Goal: Information Seeking & Learning: Learn about a topic

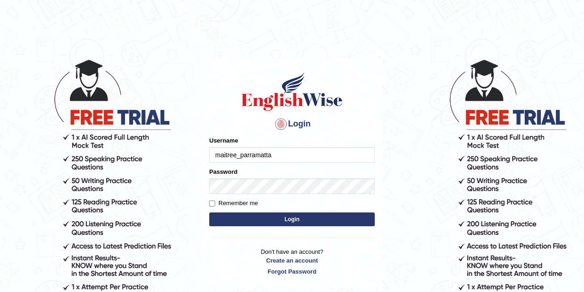
click at [275, 152] on input "maitree_parramatta" at bounding box center [291, 155] width 165 height 16
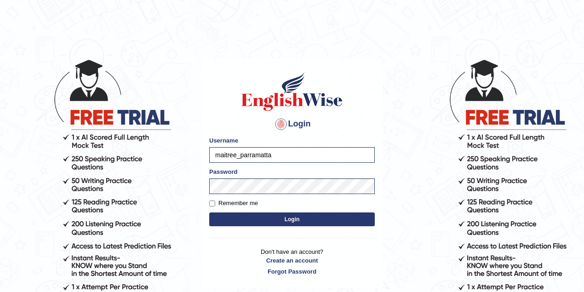
type input "drashti_parramatta"
click at [287, 215] on button "Login" at bounding box center [291, 219] width 165 height 14
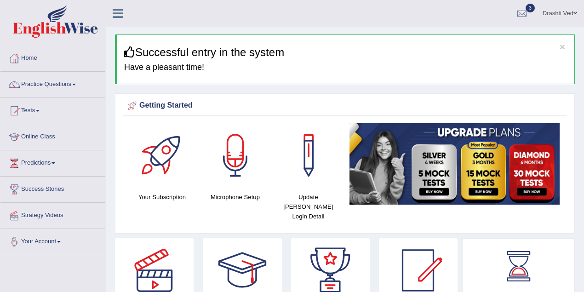
click at [504, 100] on div "Getting Started" at bounding box center [344, 107] width 443 height 18
click at [75, 91] on link "Practice Questions" at bounding box center [52, 83] width 105 height 23
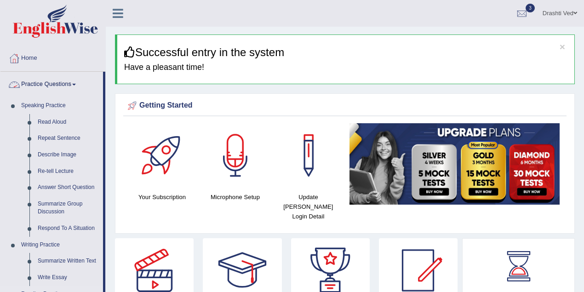
scroll to position [163, 0]
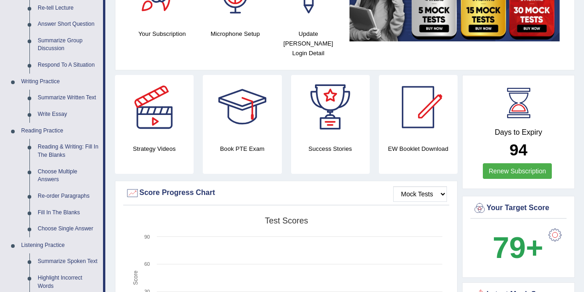
drag, startPoint x: 48, startPoint y: 258, endPoint x: 151, endPoint y: 192, distance: 122.0
click at [49, 258] on link "Summarize Spoken Text" at bounding box center [68, 261] width 69 height 17
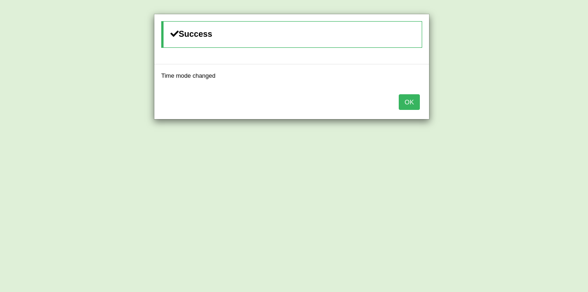
click at [414, 99] on button "OK" at bounding box center [409, 102] width 21 height 16
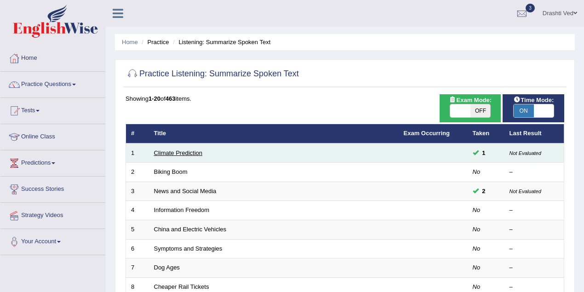
click at [175, 153] on link "Climate Prediction" at bounding box center [178, 152] width 49 height 7
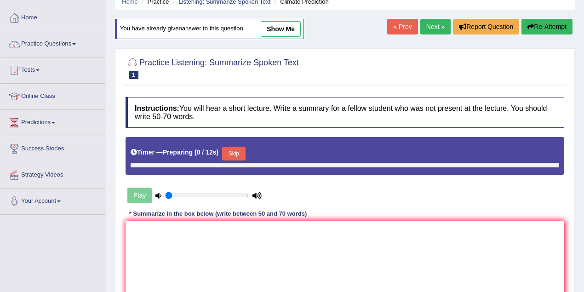
scroll to position [122, 0]
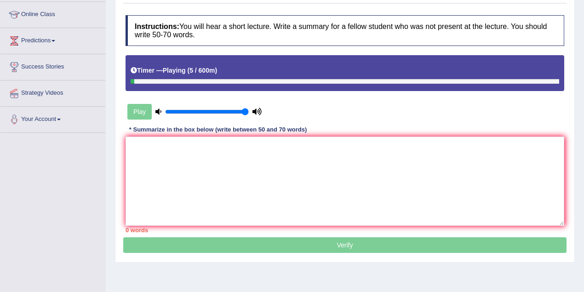
drag, startPoint x: 189, startPoint y: 108, endPoint x: 277, endPoint y: 113, distance: 87.4
type input "1"
click at [249, 113] on input "range" at bounding box center [207, 111] width 84 height 7
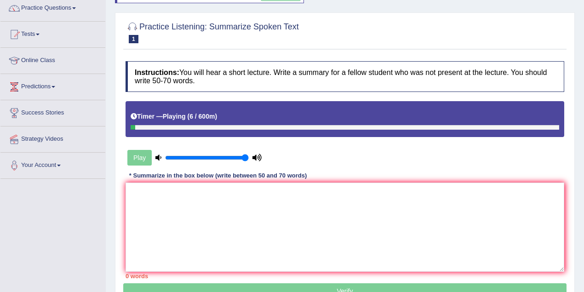
scroll to position [0, 0]
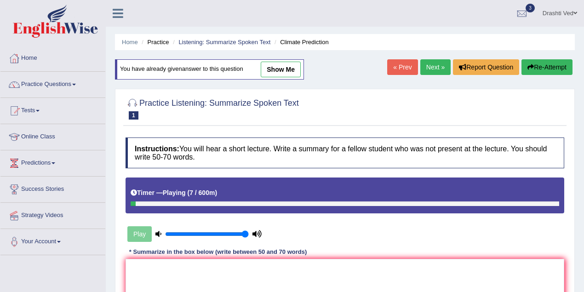
click at [527, 68] on icon "button" at bounding box center [530, 67] width 6 height 6
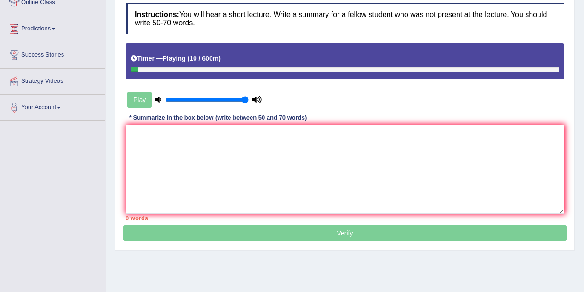
scroll to position [122, 0]
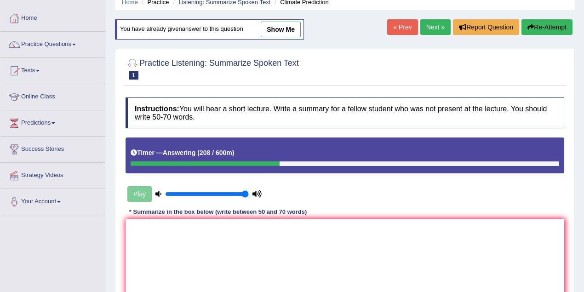
scroll to position [6, 0]
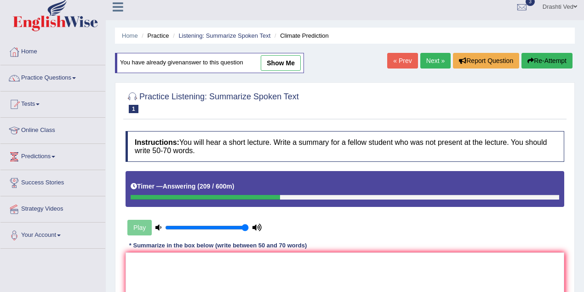
click at [285, 66] on link "show me" at bounding box center [281, 63] width 40 height 16
type textarea "The speaker provided a comprehensive overview of industrialised nations consumi…"
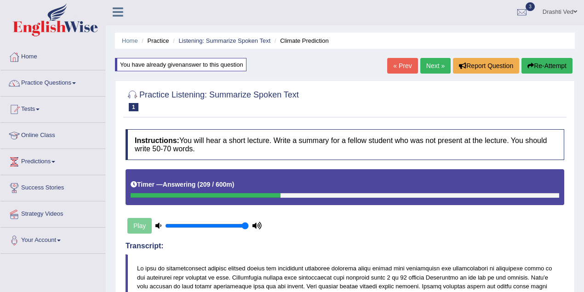
scroll to position [0, 0]
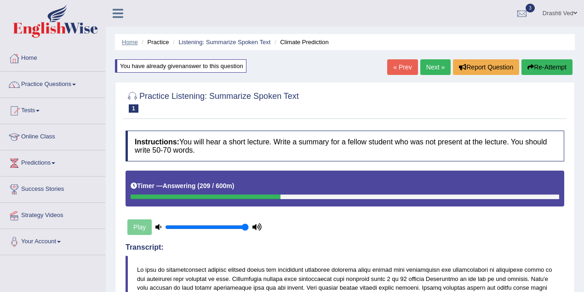
click at [128, 44] on link "Home" at bounding box center [130, 42] width 16 height 7
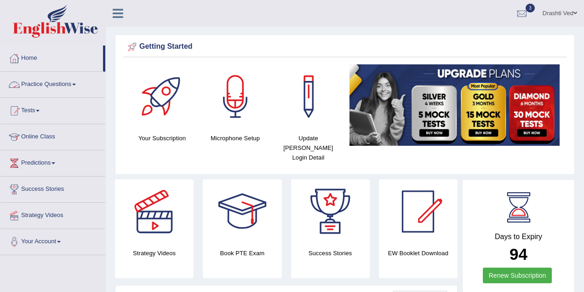
click at [20, 83] on div at bounding box center [14, 85] width 14 height 14
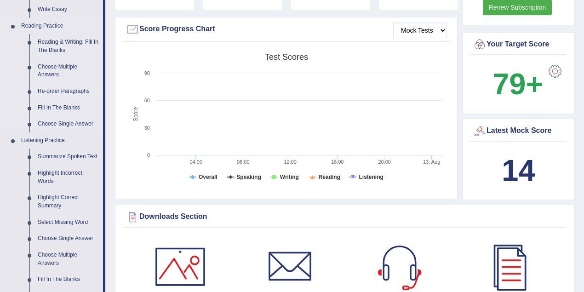
scroll to position [286, 0]
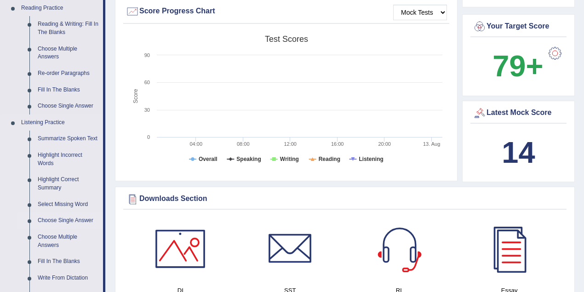
click at [59, 222] on link "Choose Single Answer" at bounding box center [68, 220] width 69 height 17
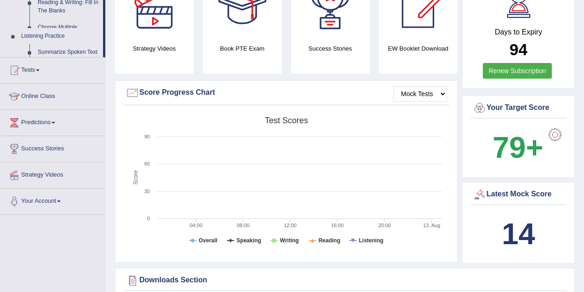
scroll to position [126, 0]
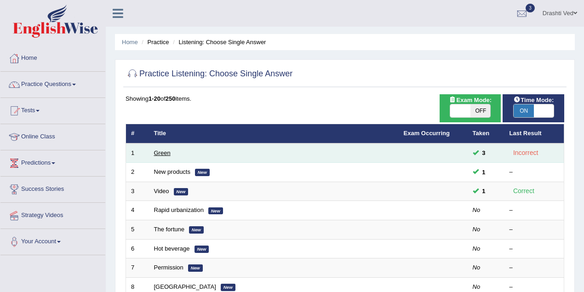
click at [166, 151] on link "Green" at bounding box center [162, 152] width 17 height 7
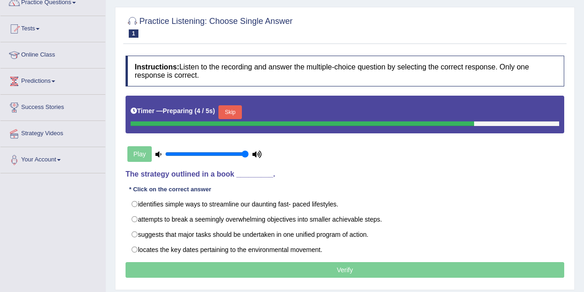
drag, startPoint x: 130, startPoint y: 174, endPoint x: 244, endPoint y: 182, distance: 113.3
click at [244, 182] on div "Instructions: Listen to the recording and answer the multiple-choice question b…" at bounding box center [344, 168] width 443 height 234
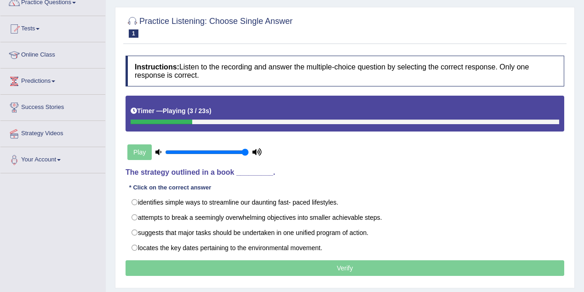
click at [185, 171] on h4 "The strategy outlined in a book _________." at bounding box center [344, 172] width 438 height 8
click at [207, 111] on b "4 / 23s" at bounding box center [199, 110] width 20 height 7
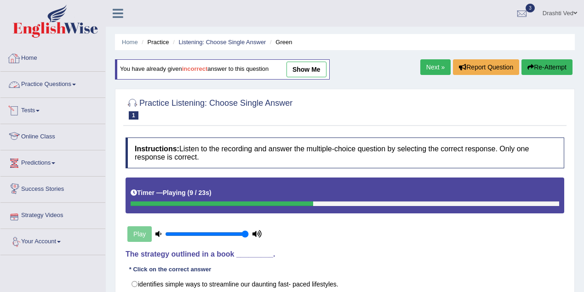
click at [28, 64] on link "Home" at bounding box center [52, 56] width 105 height 23
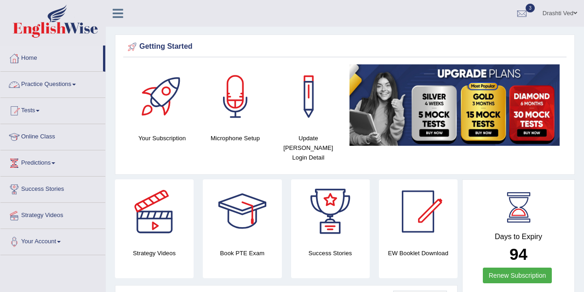
click at [59, 80] on link "Practice Questions" at bounding box center [52, 83] width 105 height 23
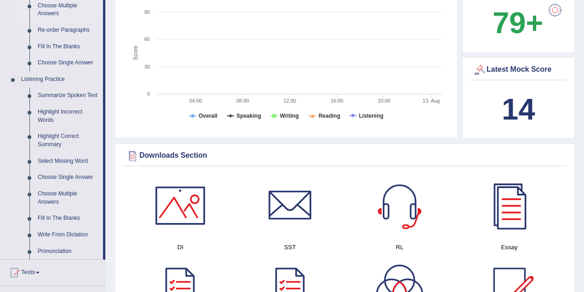
scroll to position [368, 0]
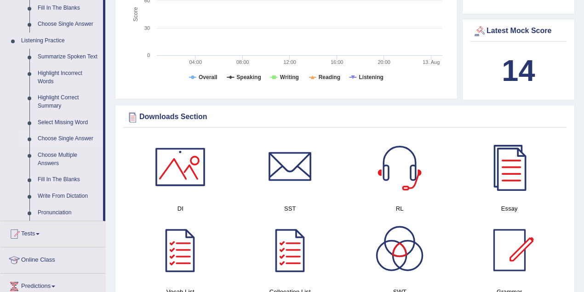
click at [57, 140] on link "Choose Single Answer" at bounding box center [68, 138] width 69 height 17
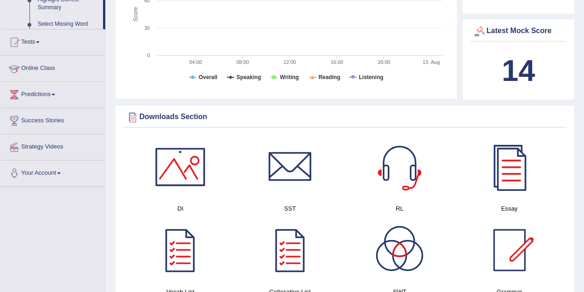
scroll to position [312, 0]
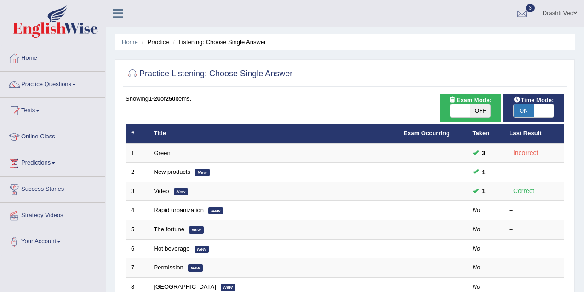
click at [158, 172] on link "New products" at bounding box center [172, 171] width 36 height 7
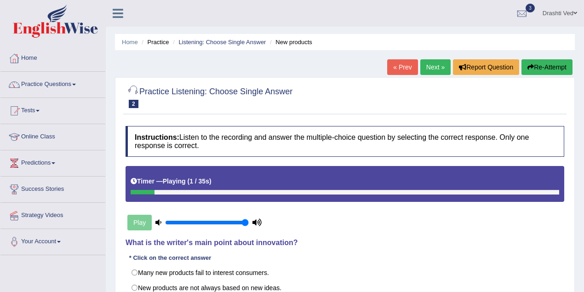
click at [119, 13] on icon at bounding box center [118, 13] width 11 height 12
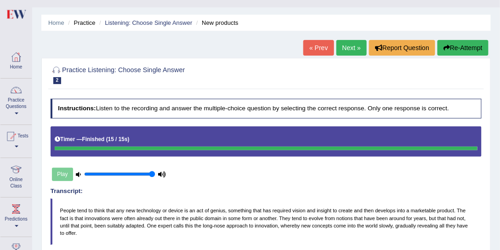
scroll to position [11, 0]
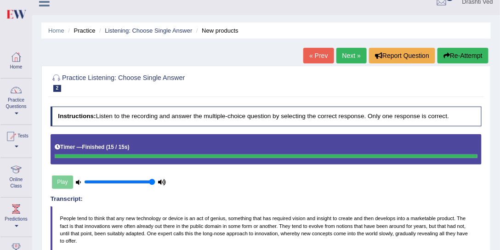
click at [336, 53] on link "Next »" at bounding box center [351, 56] width 30 height 16
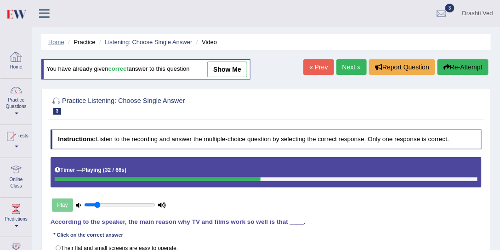
click at [58, 44] on link "Home" at bounding box center [56, 42] width 16 height 7
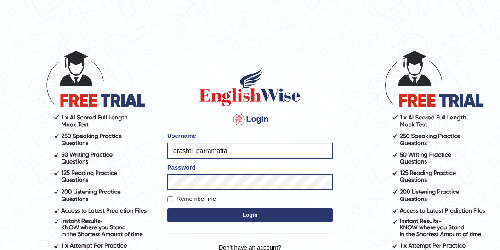
scroll to position [70, 0]
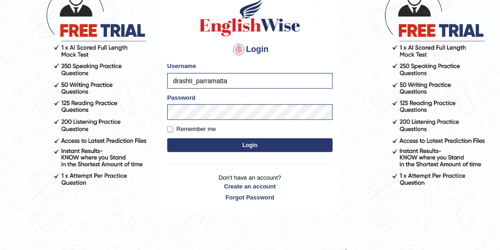
click at [226, 138] on button "Login" at bounding box center [249, 145] width 165 height 14
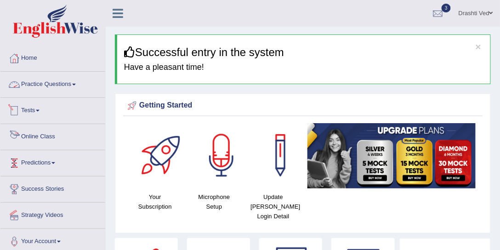
click at [58, 79] on link "Practice Questions" at bounding box center [52, 83] width 105 height 23
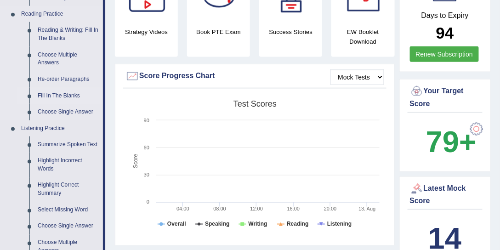
scroll to position [350, 0]
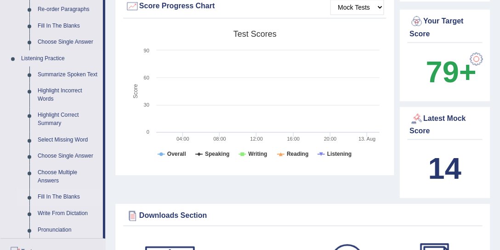
click at [56, 195] on link "Fill In The Blanks" at bounding box center [68, 197] width 69 height 17
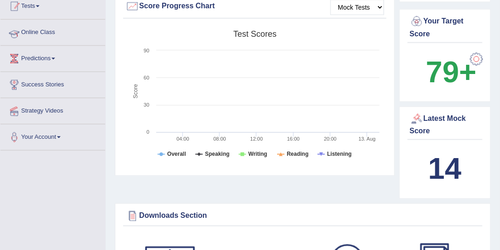
scroll to position [258, 0]
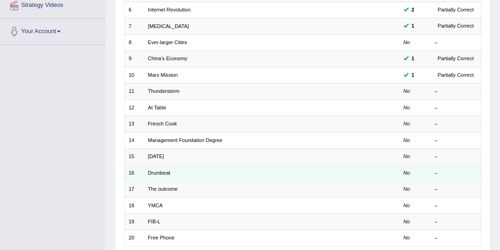
scroll to position [245, 0]
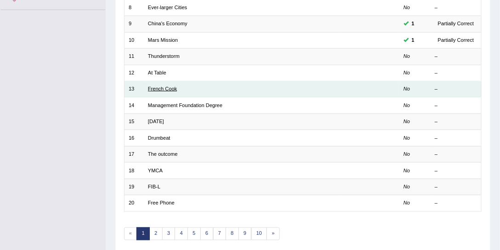
click at [153, 86] on link "French Cook" at bounding box center [162, 89] width 29 height 6
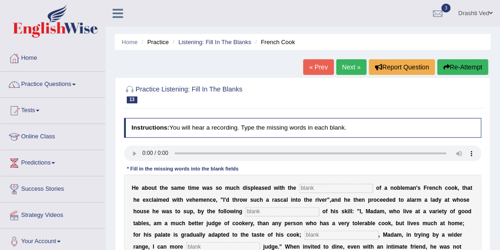
click at [114, 17] on icon at bounding box center [118, 13] width 11 height 12
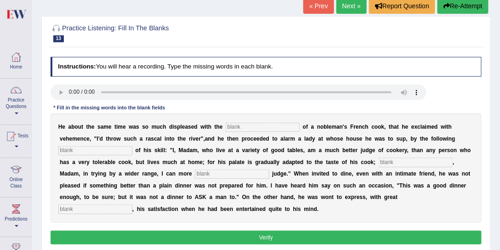
scroll to position [70, 0]
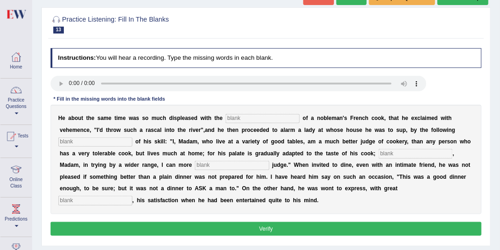
click at [232, 112] on div "H e a b o u t t h e s a m e t i m e w a s s o m u c h d i s p l e a s e d w i t…" at bounding box center [266, 159] width 431 height 109
click at [234, 116] on input "text" at bounding box center [263, 118] width 74 height 9
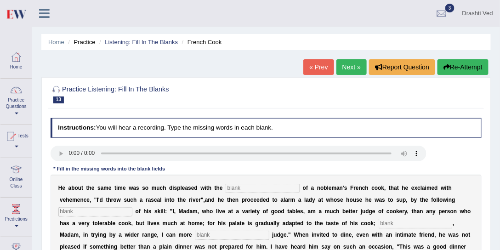
click at [349, 60] on link "Next »" at bounding box center [351, 67] width 30 height 16
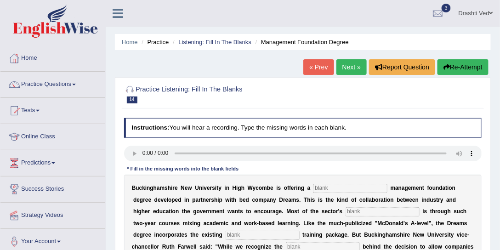
click at [342, 61] on link "Next »" at bounding box center [351, 67] width 30 height 16
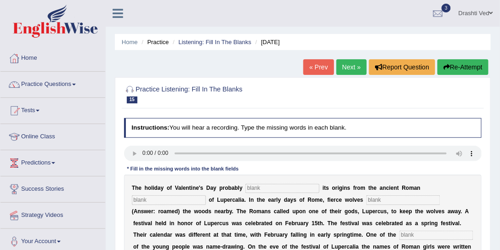
click at [346, 69] on link "Next »" at bounding box center [351, 67] width 30 height 16
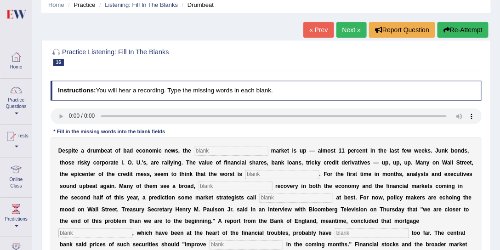
scroll to position [35, 0]
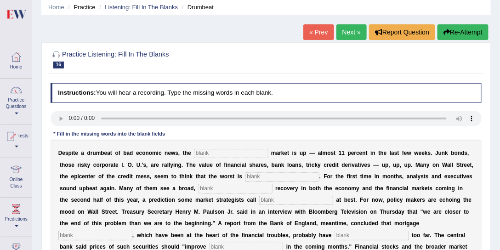
click at [346, 28] on link "Next »" at bounding box center [351, 32] width 30 height 16
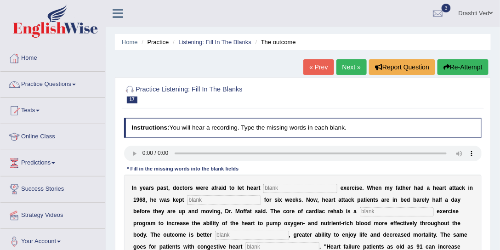
click at [356, 67] on link "Next »" at bounding box center [351, 67] width 30 height 16
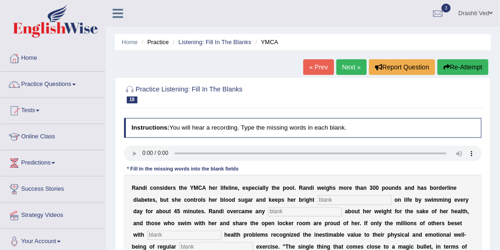
click at [356, 67] on link "Next »" at bounding box center [351, 67] width 30 height 16
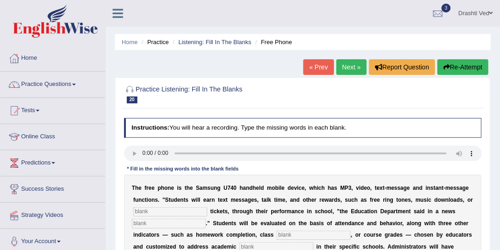
click at [356, 67] on link "Next »" at bounding box center [351, 67] width 30 height 16
click at [112, 6] on link at bounding box center [118, 13] width 24 height 14
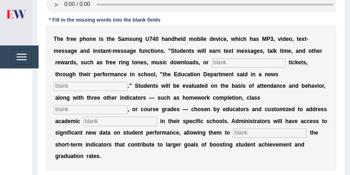
scroll to position [146, 0]
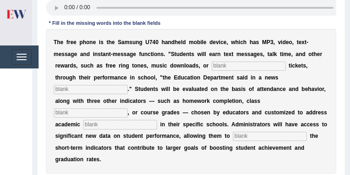
click at [249, 68] on input "text" at bounding box center [249, 66] width 74 height 9
type input "events"
click at [67, 91] on input "releseased" at bounding box center [91, 89] width 74 height 9
type input "released"
click at [77, 110] on input "text" at bounding box center [91, 112] width 74 height 9
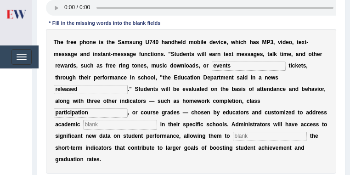
type input "participation"
click at [114, 127] on input "prorities" at bounding box center [120, 124] width 74 height 9
type input "priorities"
click at [233, 141] on input "text" at bounding box center [270, 136] width 74 height 9
type input "tracks"
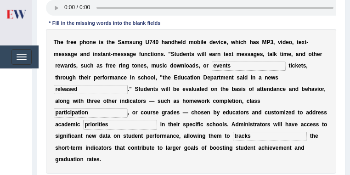
click at [241, 67] on input "events" at bounding box center [249, 66] width 74 height 9
type input "event"
click at [233, 141] on input "tracks" at bounding box center [270, 136] width 74 height 9
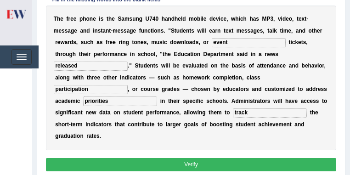
scroll to position [170, 0]
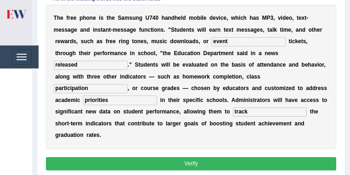
type input "track"
click at [199, 164] on button "Verify" at bounding box center [191, 163] width 291 height 13
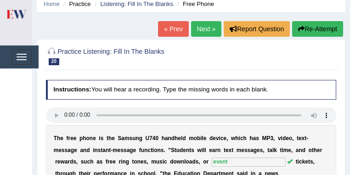
scroll to position [11, 0]
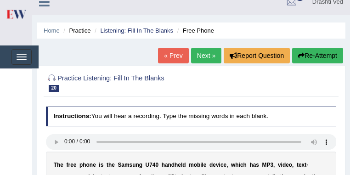
click at [204, 54] on link "Next »" at bounding box center [206, 56] width 30 height 16
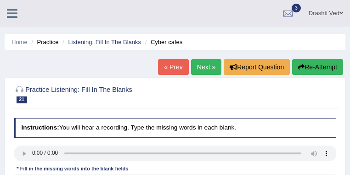
click at [201, 60] on link "Next »" at bounding box center [206, 67] width 30 height 16
click at [200, 65] on link "Next »" at bounding box center [206, 67] width 30 height 16
click at [172, 68] on link "« Prev" at bounding box center [173, 67] width 30 height 16
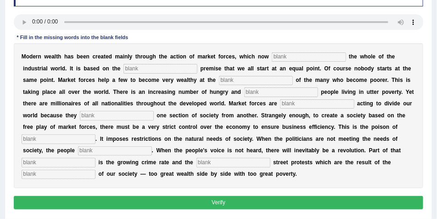
scroll to position [122, 0]
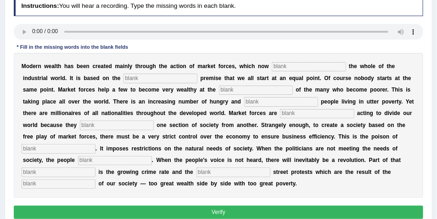
click at [281, 71] on input "text" at bounding box center [309, 66] width 74 height 9
type input "dominates"
type input "false"
type input "expense"
type input "desperate"
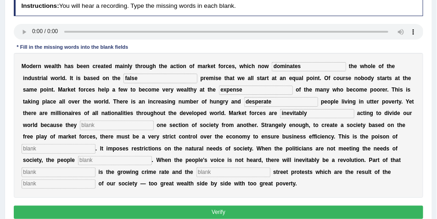
type input "inevitably"
click at [96, 127] on input "separte" at bounding box center [117, 124] width 74 height 9
type input "separate"
click at [74, 148] on input "text" at bounding box center [59, 148] width 74 height 9
type input "insufficient"
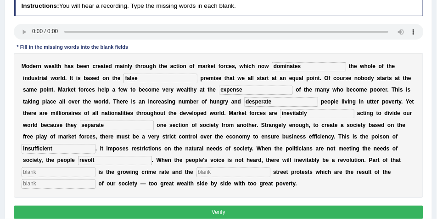
type input "revolt"
type input "revolution"
click at [188, 175] on button "Verify" at bounding box center [219, 211] width 410 height 13
click at [217, 172] on input "text" at bounding box center [234, 171] width 74 height 9
type input "imbalance"
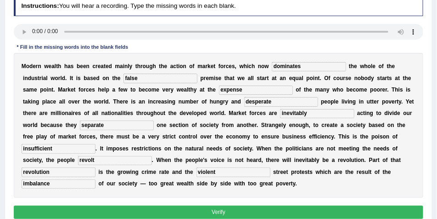
type input "violent"
click at [209, 175] on button "Verify" at bounding box center [219, 211] width 410 height 13
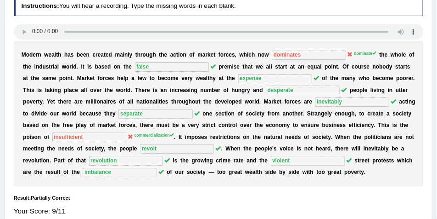
click at [222, 168] on div "M o d e r n w e a l t h h a s b e e n c r e a t e d m a i n l y t h r o u g h t…" at bounding box center [219, 113] width 410 height 145
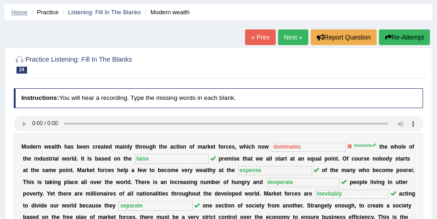
click at [13, 12] on link "Home" at bounding box center [19, 12] width 16 height 7
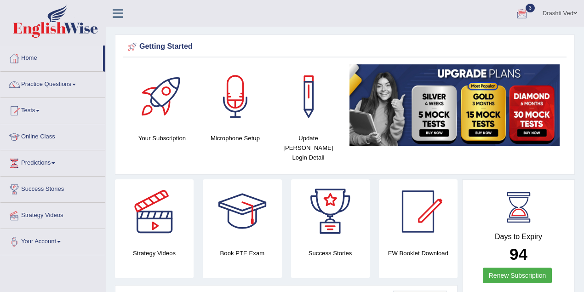
drag, startPoint x: 0, startPoint y: 0, endPoint x: 53, endPoint y: 79, distance: 94.9
click at [53, 79] on link "Practice Questions" at bounding box center [52, 83] width 105 height 23
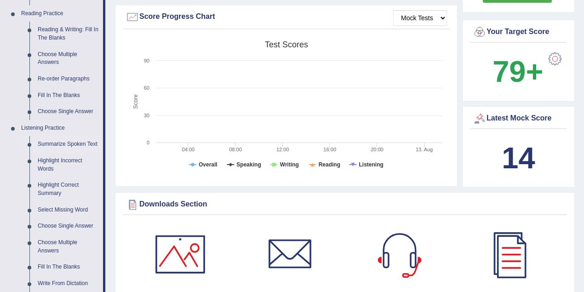
scroll to position [327, 0]
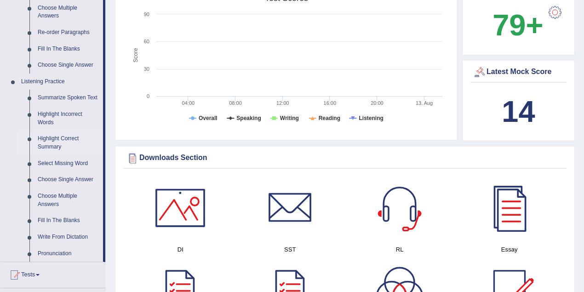
click at [65, 141] on link "Highlight Correct Summary" at bounding box center [68, 142] width 69 height 24
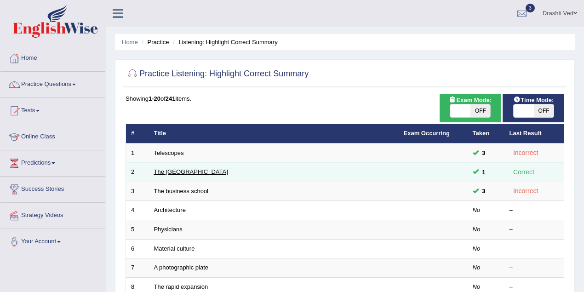
click at [175, 172] on link "The [GEOGRAPHIC_DATA]" at bounding box center [191, 171] width 74 height 7
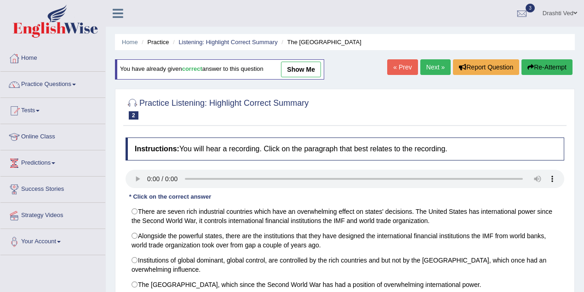
click at [119, 16] on icon at bounding box center [118, 13] width 11 height 12
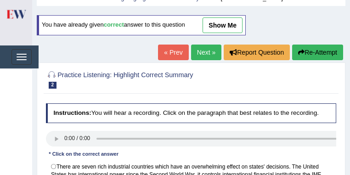
scroll to position [40, 0]
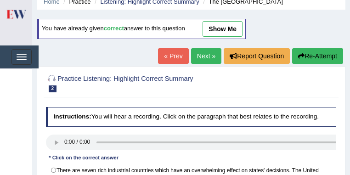
click at [208, 51] on link "Next »" at bounding box center [206, 56] width 30 height 16
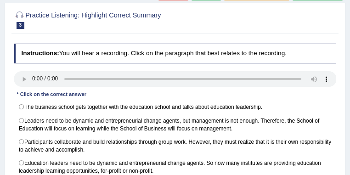
scroll to position [122, 0]
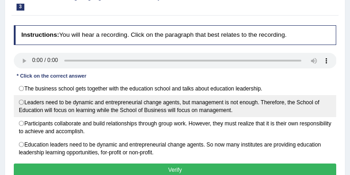
click at [74, 97] on label "Leaders need to be dynamic and entrepreneurial change agents, but management is…" at bounding box center [175, 106] width 323 height 22
radio input "true"
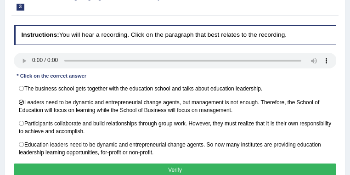
click at [139, 170] on button "Verify" at bounding box center [175, 170] width 323 height 13
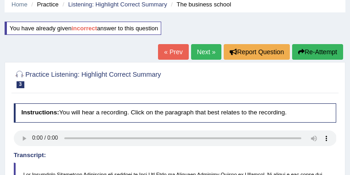
scroll to position [0, 0]
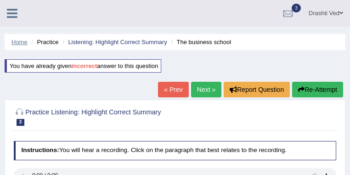
click at [15, 40] on link "Home" at bounding box center [19, 42] width 16 height 7
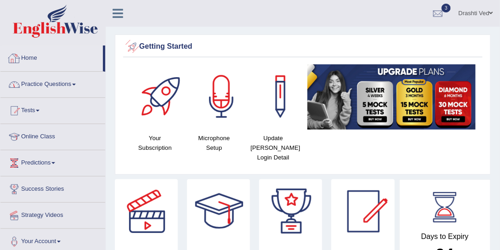
click at [71, 83] on link "Practice Questions" at bounding box center [52, 83] width 105 height 23
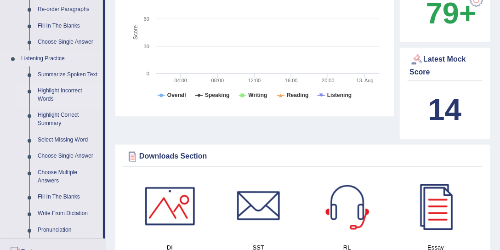
scroll to position [420, 0]
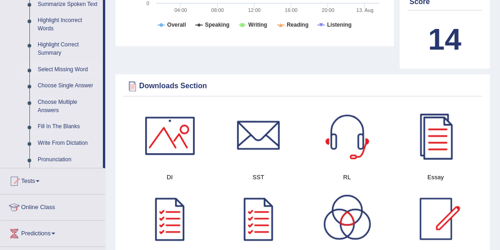
click at [54, 74] on link "Select Missing Word" at bounding box center [68, 70] width 69 height 17
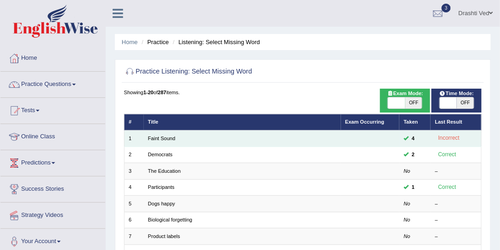
scroll to position [35, 0]
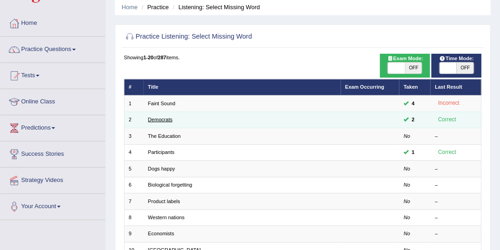
click at [164, 120] on link "Democrats" at bounding box center [160, 120] width 24 height 6
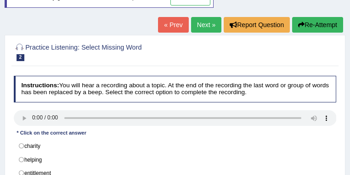
scroll to position [119, 0]
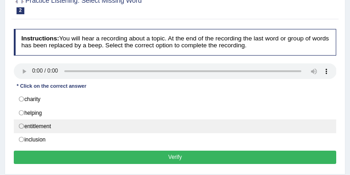
click at [32, 125] on label "entitlement" at bounding box center [175, 126] width 323 height 14
radio input "true"
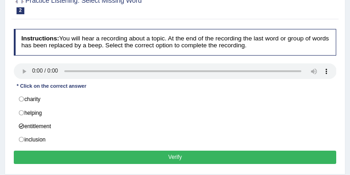
click at [36, 151] on button "Verify" at bounding box center [175, 157] width 323 height 13
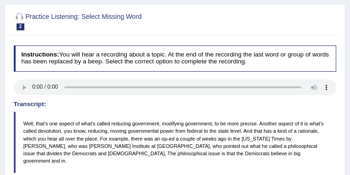
scroll to position [39, 0]
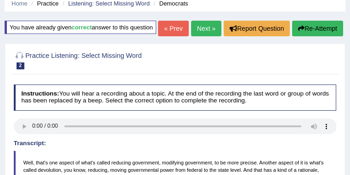
click at [195, 36] on link "Next »" at bounding box center [206, 29] width 30 height 16
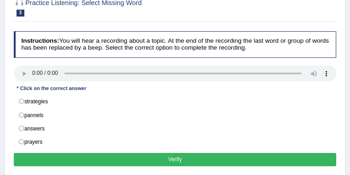
scroll to position [74, 0]
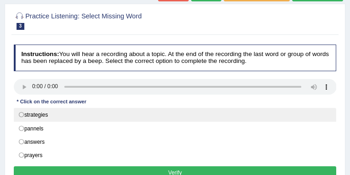
click at [52, 113] on label "strategies" at bounding box center [175, 115] width 323 height 14
radio input "true"
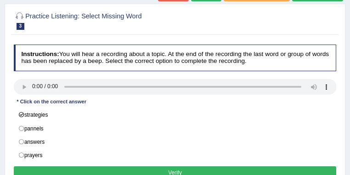
click at [79, 166] on button "Verify" at bounding box center [175, 172] width 323 height 13
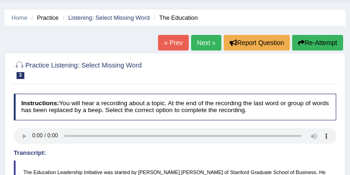
scroll to position [0, 0]
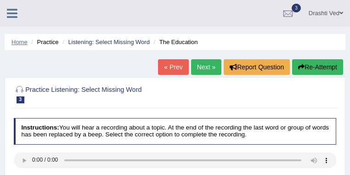
click at [19, 42] on link "Home" at bounding box center [19, 42] width 16 height 7
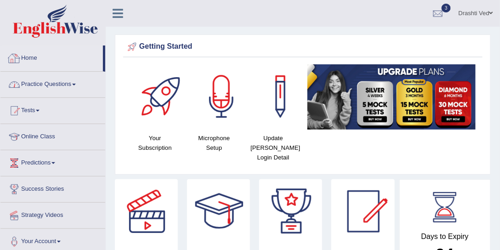
click at [37, 84] on link "Practice Questions" at bounding box center [52, 83] width 105 height 23
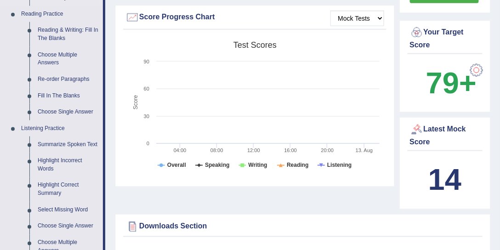
scroll to position [315, 0]
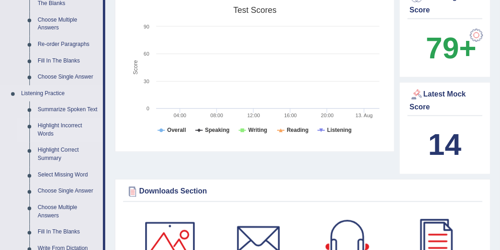
click at [61, 127] on link "Highlight Incorrect Words" at bounding box center [68, 130] width 69 height 24
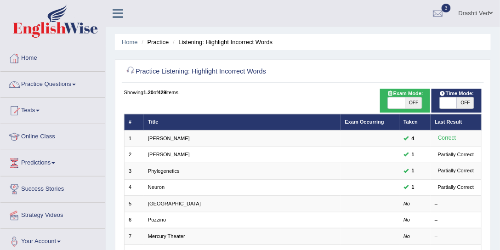
click at [123, 11] on icon at bounding box center [118, 13] width 11 height 12
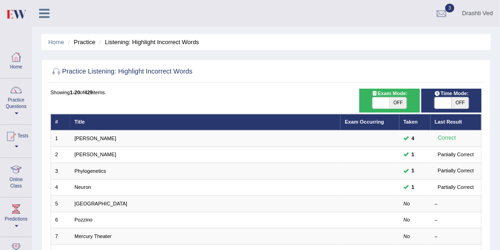
scroll to position [70, 0]
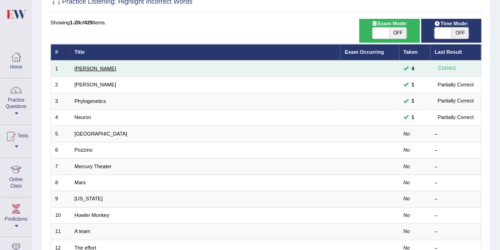
click at [86, 70] on link "[PERSON_NAME]" at bounding box center [95, 69] width 42 height 6
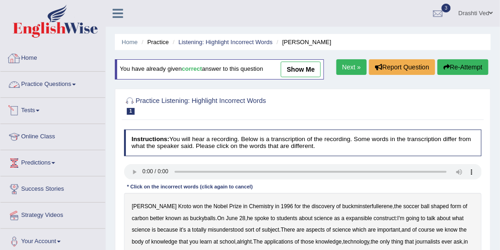
click at [45, 88] on link "Practice Questions" at bounding box center [52, 83] width 105 height 23
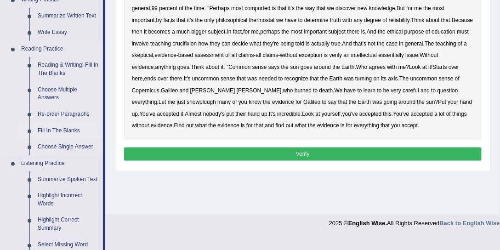
scroll to position [350, 0]
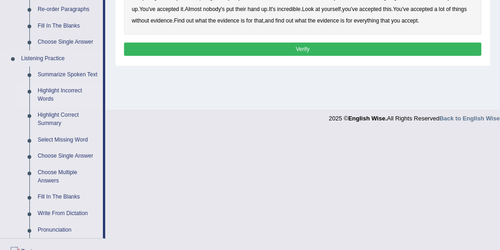
click at [64, 92] on link "Highlight Incorrect Words" at bounding box center [68, 95] width 69 height 24
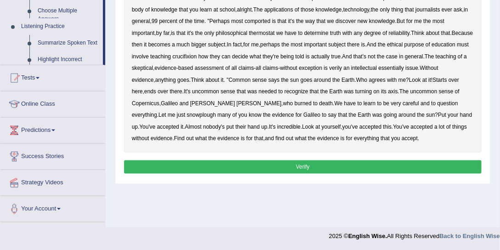
scroll to position [122, 0]
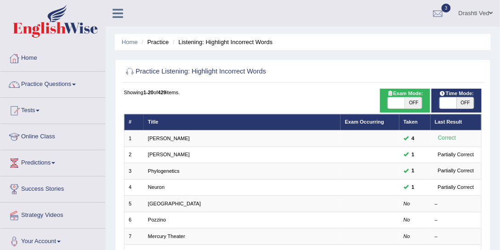
click at [120, 17] on icon at bounding box center [118, 13] width 11 height 12
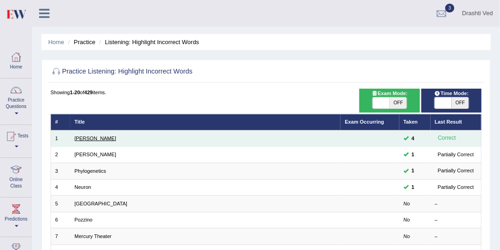
click at [85, 137] on link "[PERSON_NAME]" at bounding box center [95, 139] width 42 height 6
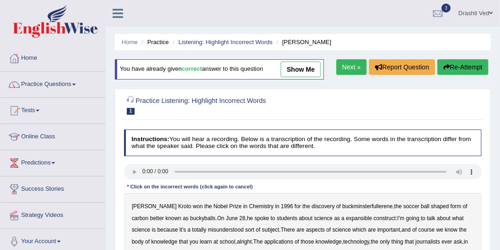
click at [122, 13] on icon at bounding box center [118, 13] width 11 height 12
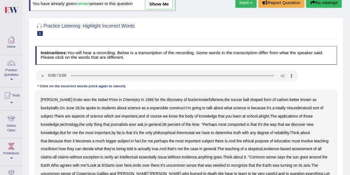
scroll to position [35, 0]
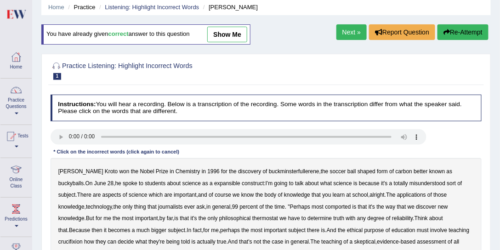
click at [260, 102] on h4 "Instructions: You will hear a recording. Below is a transcription of the record…" at bounding box center [266, 108] width 431 height 26
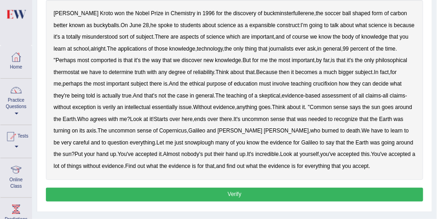
scroll to position [170, 0]
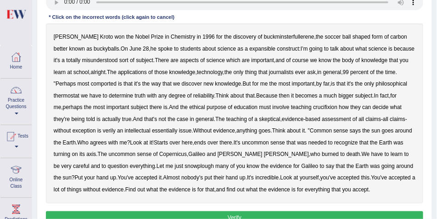
click at [249, 49] on b "expansible" at bounding box center [262, 48] width 26 height 6
click at [91, 84] on b "comported" at bounding box center [104, 83] width 26 height 6
click at [79, 92] on b "thermostat" at bounding box center [67, 95] width 26 height 6
click at [313, 109] on b "crucifixion" at bounding box center [325, 107] width 24 height 6
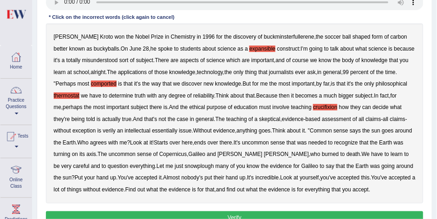
click at [103, 131] on b "verily" at bounding box center [109, 130] width 13 height 6
click at [152, 132] on b "essentially" at bounding box center [165, 130] width 26 height 6
click at [185, 167] on b "snowplough" at bounding box center [199, 166] width 29 height 6
click at [245, 214] on button "Verify" at bounding box center [235, 217] width 378 height 13
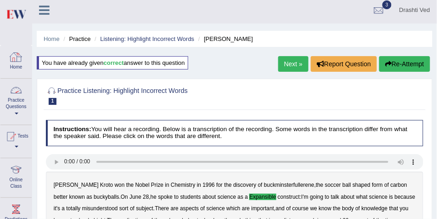
scroll to position [0, 0]
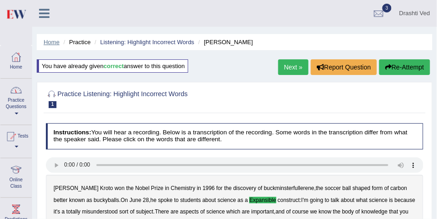
click at [49, 43] on link "Home" at bounding box center [52, 42] width 16 height 7
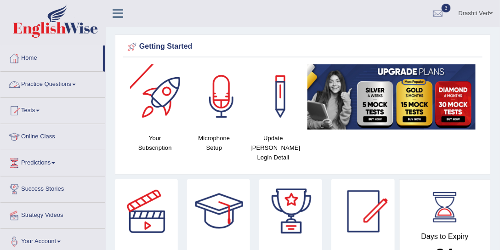
click at [58, 78] on link "Practice Questions" at bounding box center [52, 83] width 105 height 23
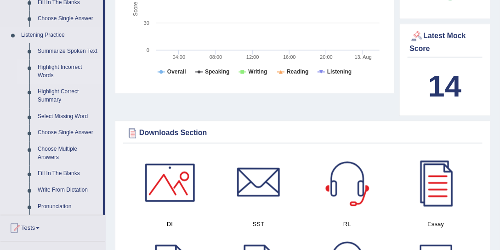
scroll to position [420, 0]
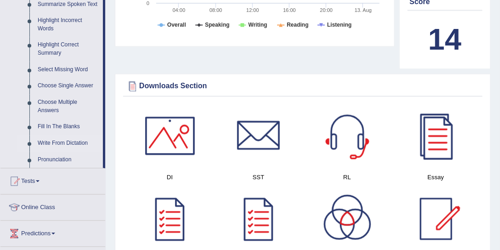
click at [47, 144] on link "Write From Dictation" at bounding box center [68, 144] width 69 height 17
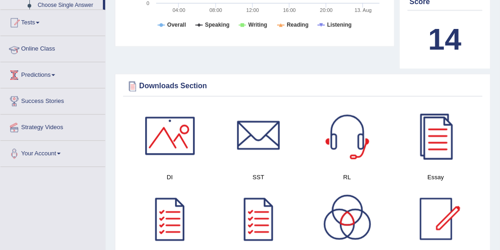
scroll to position [361, 0]
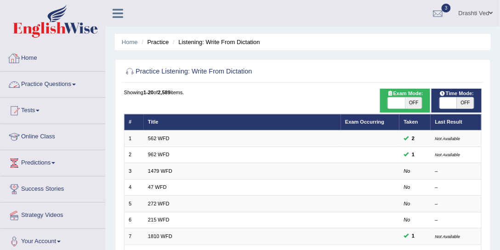
click at [119, 17] on icon at bounding box center [118, 13] width 11 height 12
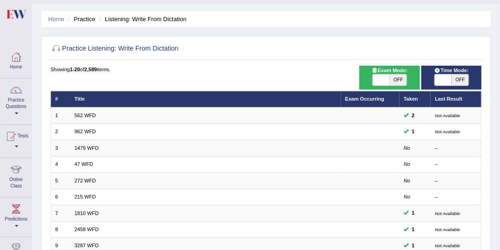
scroll to position [35, 0]
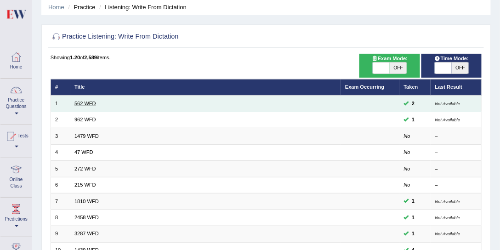
click at [86, 103] on link "562 WFD" at bounding box center [85, 104] width 22 height 6
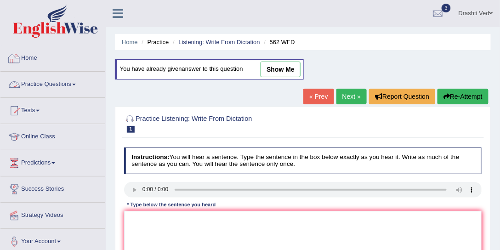
click at [118, 13] on icon at bounding box center [118, 13] width 11 height 12
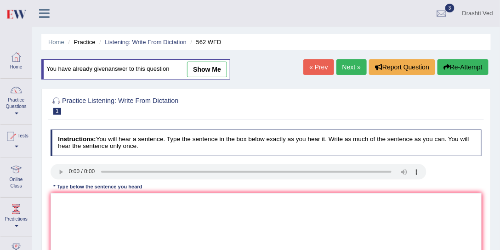
click at [204, 68] on link "show me" at bounding box center [207, 70] width 40 height 16
type textarea "The A gap between among the rich Rich and the poor Poor does not doesn't decrea…"
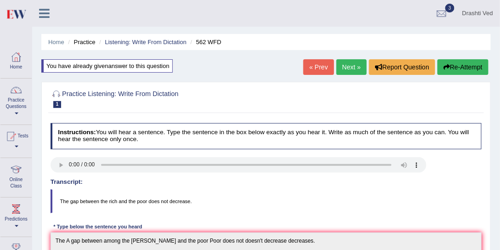
click at [446, 65] on icon "button" at bounding box center [446, 67] width 6 height 6
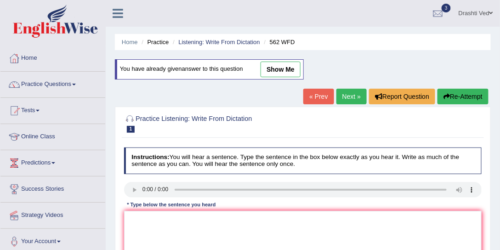
click at [120, 15] on icon at bounding box center [118, 13] width 11 height 12
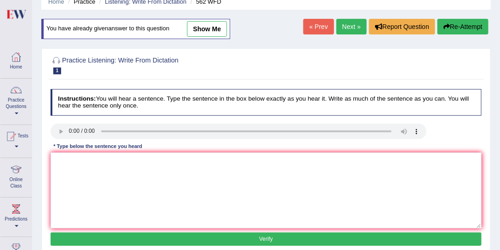
scroll to position [105, 0]
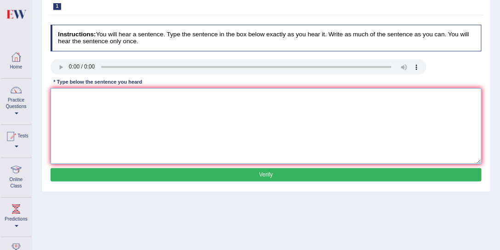
click at [130, 112] on textarea at bounding box center [266, 126] width 431 height 76
type textarea "The gap between the rich and the poor does not decrease."
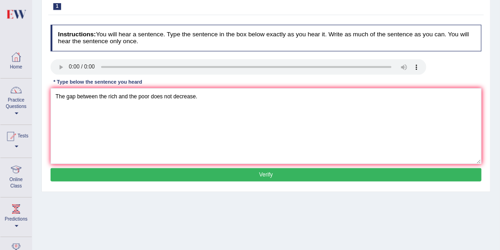
click at [187, 176] on button "Verify" at bounding box center [266, 174] width 431 height 13
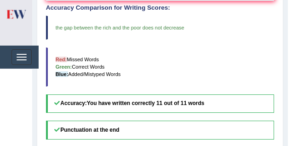
scroll to position [340, 0]
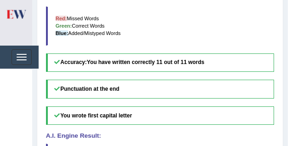
drag, startPoint x: 57, startPoint y: 86, endPoint x: 77, endPoint y: 123, distance: 42.6
click at [109, 87] on h5 "Punctuation at the end" at bounding box center [160, 88] width 228 height 19
drag, startPoint x: 63, startPoint y: 109, endPoint x: 105, endPoint y: 115, distance: 42.6
click at [105, 115] on h5 "You wrote first capital letter" at bounding box center [160, 115] width 228 height 19
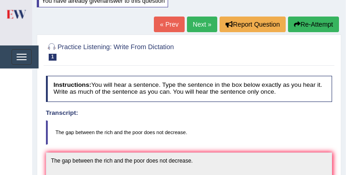
scroll to position [40, 0]
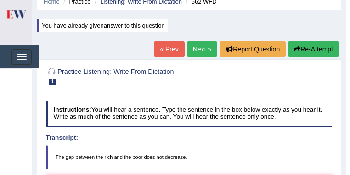
click at [193, 57] on div "« Prev Next » Report Question Re-Attempt" at bounding box center [247, 50] width 187 height 18
click at [193, 53] on link "Next »" at bounding box center [202, 49] width 30 height 16
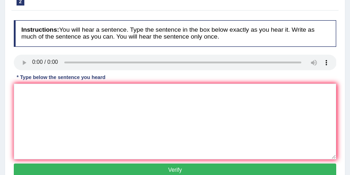
scroll to position [147, 0]
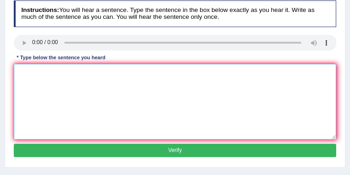
click at [64, 80] on textarea at bounding box center [175, 102] width 323 height 76
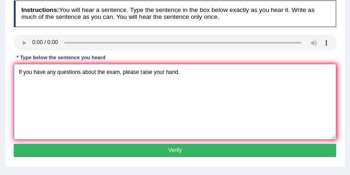
type textarea "If you have any questions about the exam, please raise your hand."
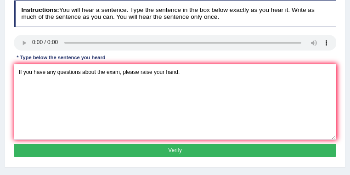
drag, startPoint x: 175, startPoint y: 145, endPoint x: 196, endPoint y: 111, distance: 40.0
click at [176, 144] on button "Verify" at bounding box center [175, 150] width 323 height 13
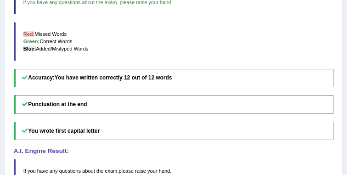
scroll to position [318, 0]
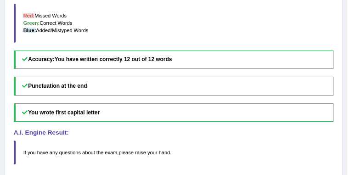
drag, startPoint x: 123, startPoint y: 67, endPoint x: 139, endPoint y: 74, distance: 17.3
click at [173, 67] on h5 "Accuracy: You have written correctly 12 out of 12 words" at bounding box center [174, 60] width 320 height 19
drag, startPoint x: 43, startPoint y: 85, endPoint x: 57, endPoint y: 114, distance: 32.5
click at [130, 96] on div "Punctuation at the end You wrote first capital letter A.I. Engine Result: If yo…" at bounding box center [174, 121] width 320 height 88
drag, startPoint x: 40, startPoint y: 114, endPoint x: 180, endPoint y: 120, distance: 140.7
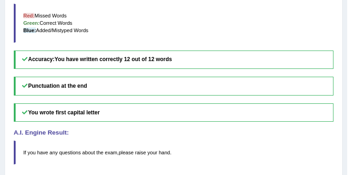
click at [180, 120] on h5 "You wrote first capital letter" at bounding box center [174, 112] width 320 height 19
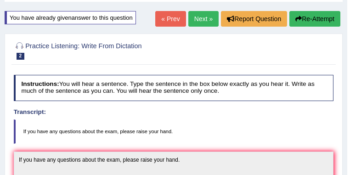
scroll to position [24, 0]
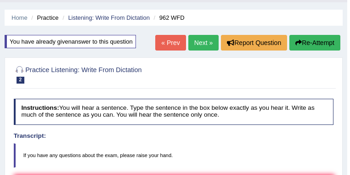
click at [193, 45] on link "Next »" at bounding box center [203, 43] width 30 height 16
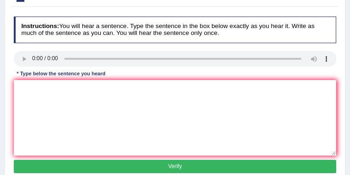
scroll to position [122, 0]
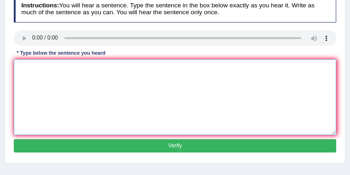
click at [67, 79] on textarea at bounding box center [175, 97] width 323 height 76
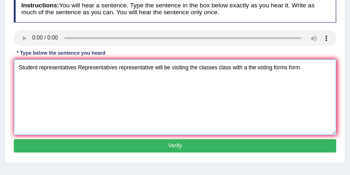
type textarea "Student representatives Representatives representative will be visiting the cla…"
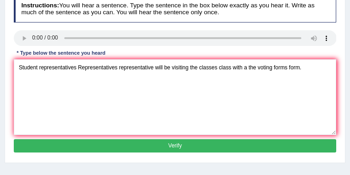
click at [232, 149] on button "Verify" at bounding box center [175, 145] width 323 height 13
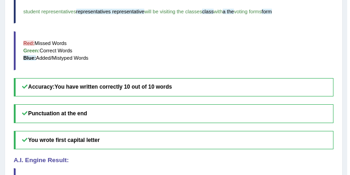
scroll to position [294, 0]
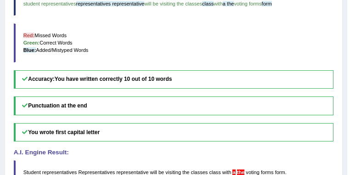
click at [190, 41] on blockquote "Red: Missed Words Green: Correct Words Blue: Added/Mistyped Words" at bounding box center [174, 42] width 320 height 39
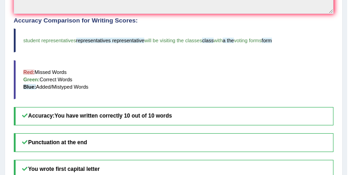
scroll to position [221, 0]
